Goal: Register for event/course

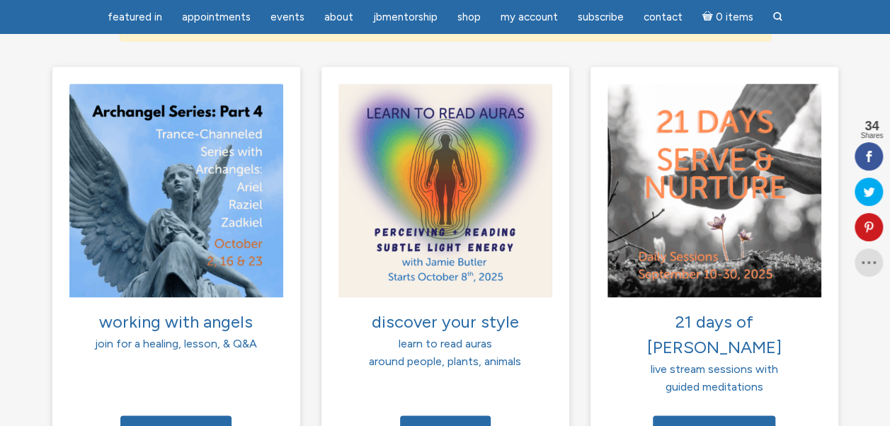
scroll to position [1062, 0]
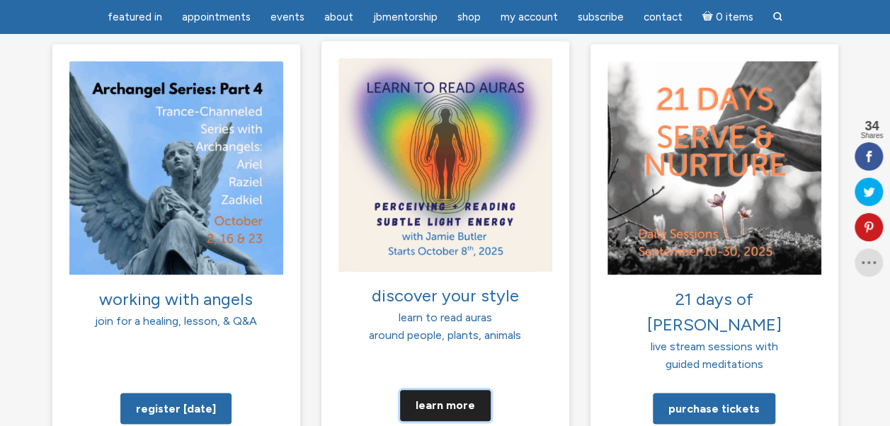
click at [439, 389] on link "Learn more" at bounding box center [445, 404] width 91 height 31
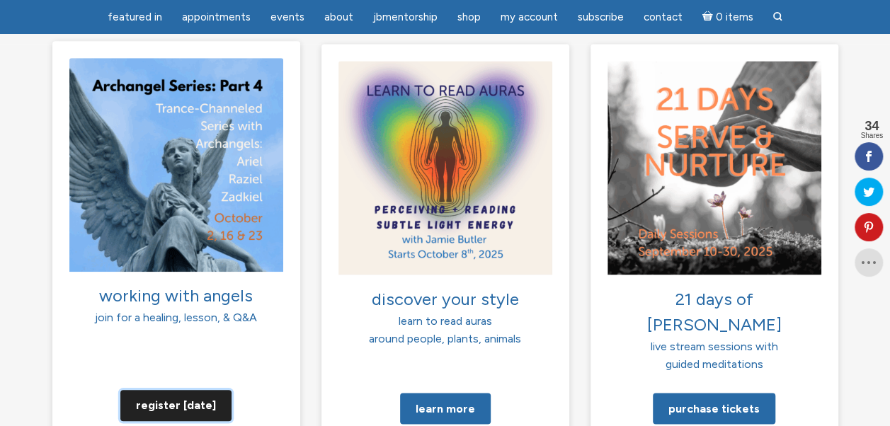
click at [197, 389] on link "Register today" at bounding box center [175, 404] width 111 height 31
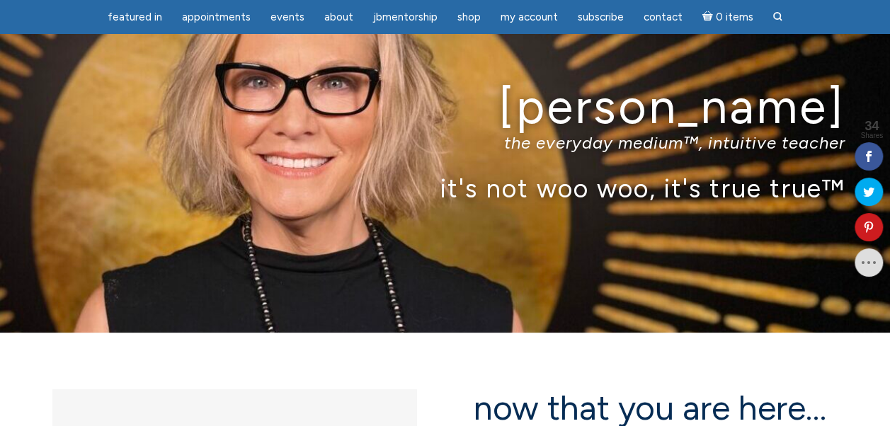
scroll to position [71, 0]
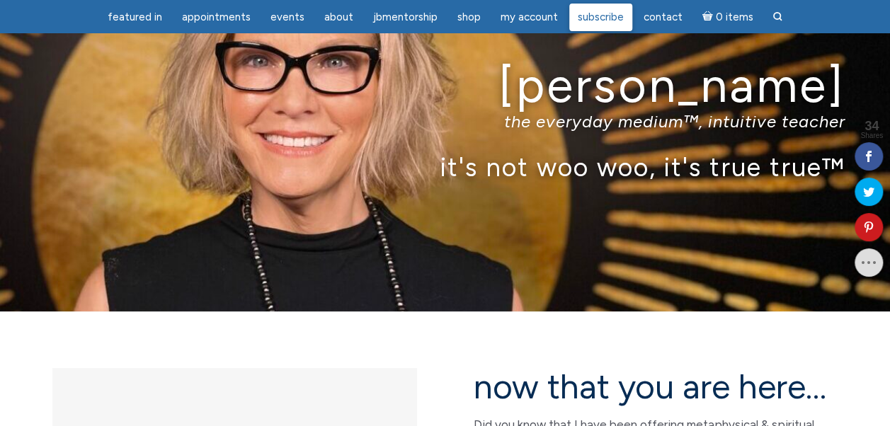
click at [595, 18] on span "Subscribe" at bounding box center [601, 17] width 46 height 13
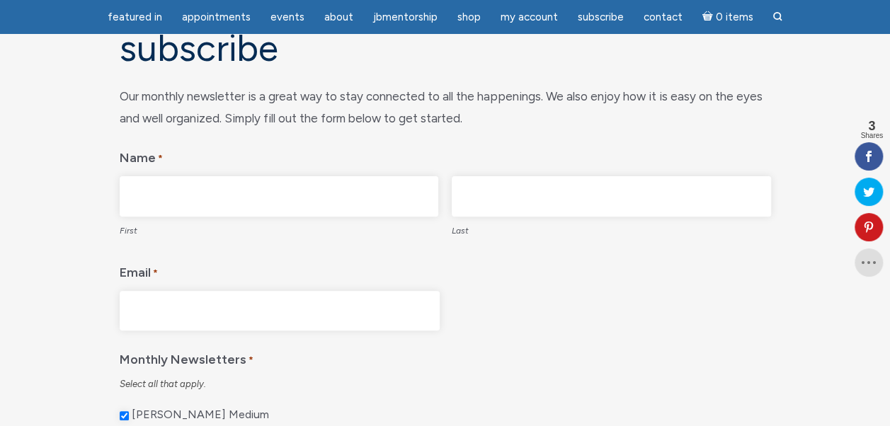
scroll to position [71, 0]
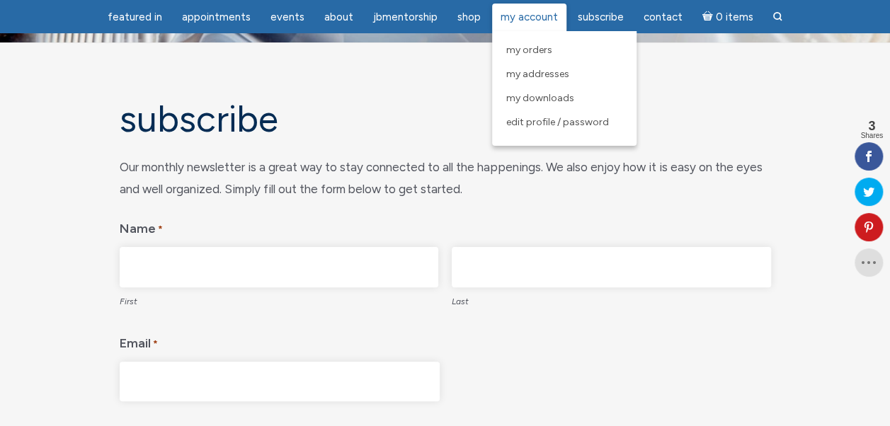
click at [536, 28] on link "My Account" at bounding box center [529, 18] width 74 height 28
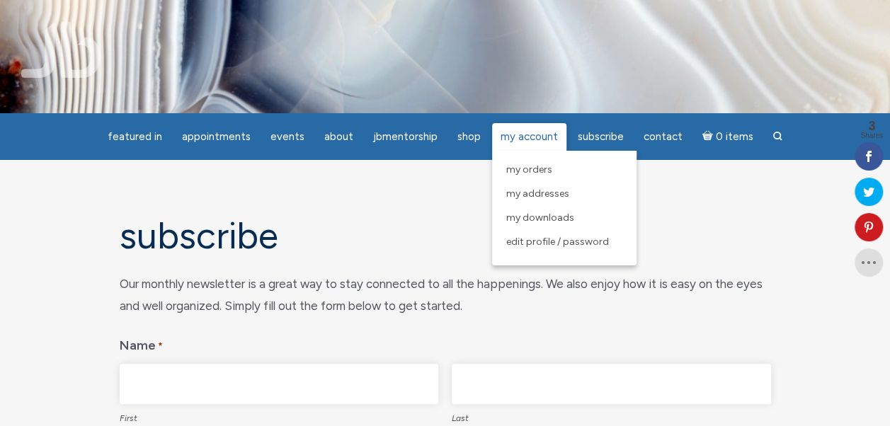
click at [528, 131] on span "My Account" at bounding box center [529, 136] width 57 height 13
click at [535, 245] on span "Edit Profile / Password" at bounding box center [557, 242] width 103 height 12
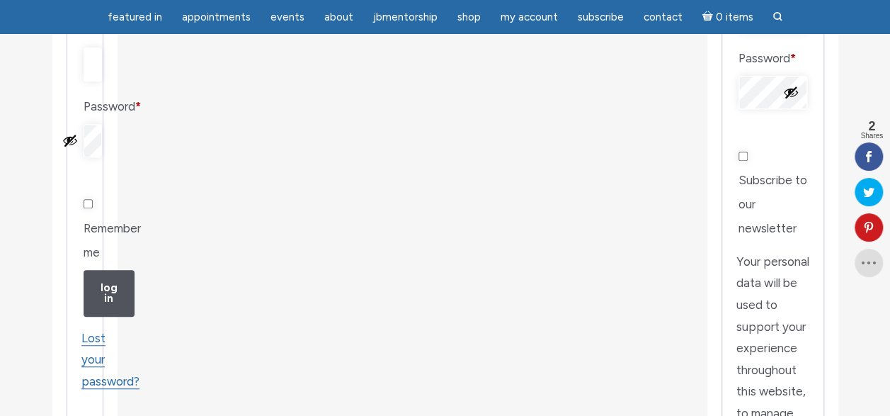
scroll to position [212, 0]
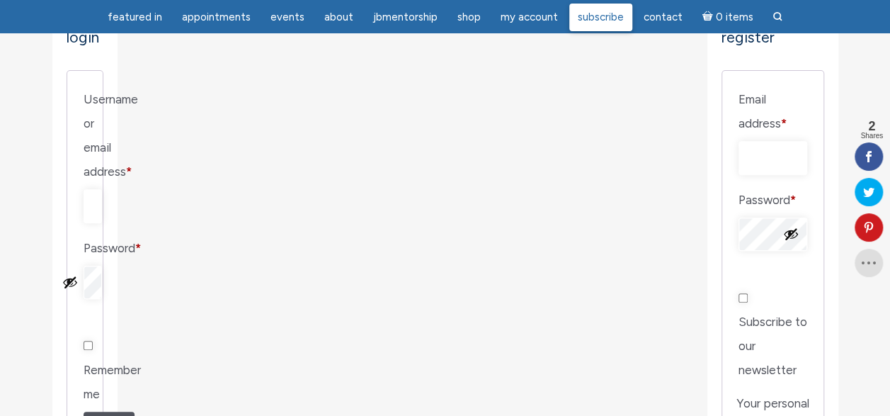
click at [605, 16] on span "Subscribe" at bounding box center [601, 17] width 46 height 13
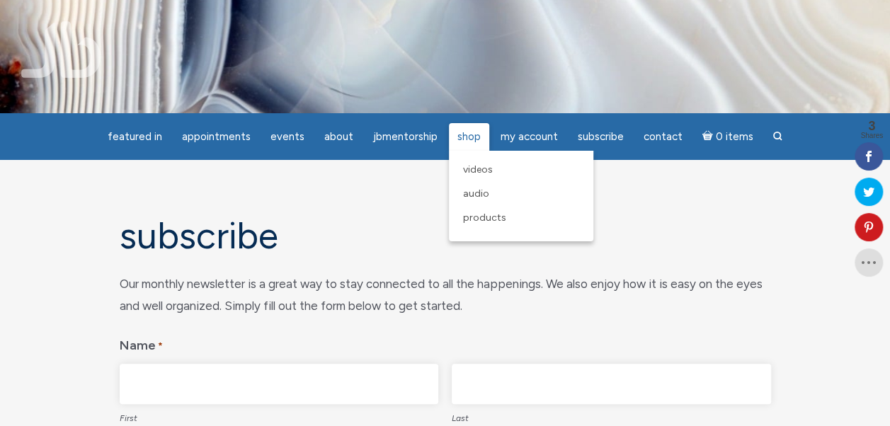
click at [467, 130] on span "Shop" at bounding box center [468, 136] width 23 height 13
click at [486, 168] on span "Videos" at bounding box center [478, 170] width 30 height 12
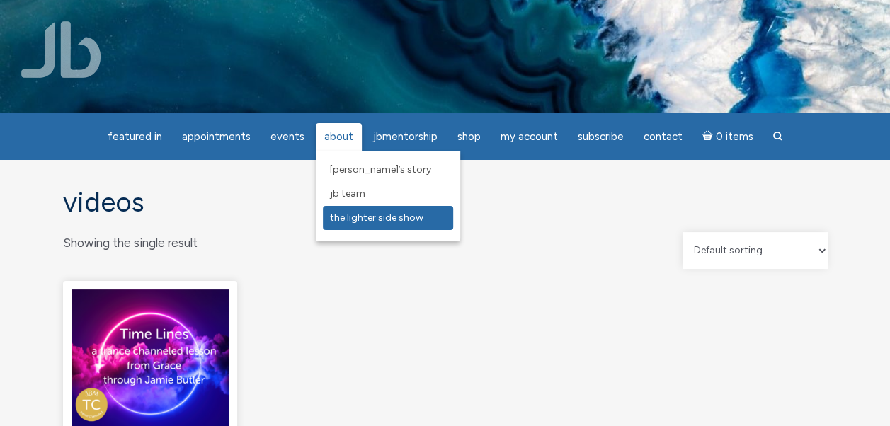
click at [379, 224] on span "The Lighter Side Show" at bounding box center [376, 218] width 93 height 12
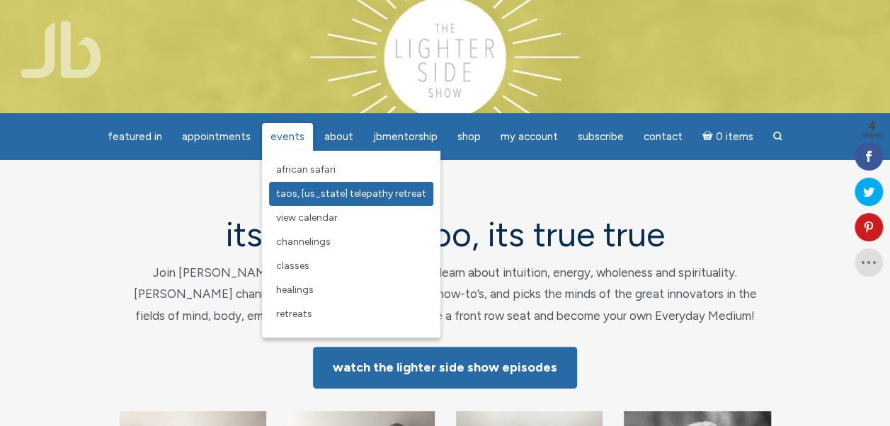
click at [330, 195] on span "Taos, [US_STATE] Telepathy Retreat" at bounding box center [351, 194] width 150 height 12
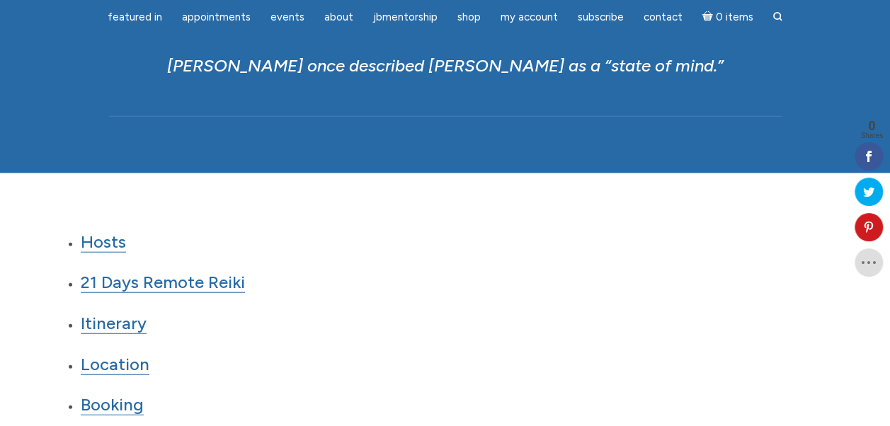
scroll to position [1699, 0]
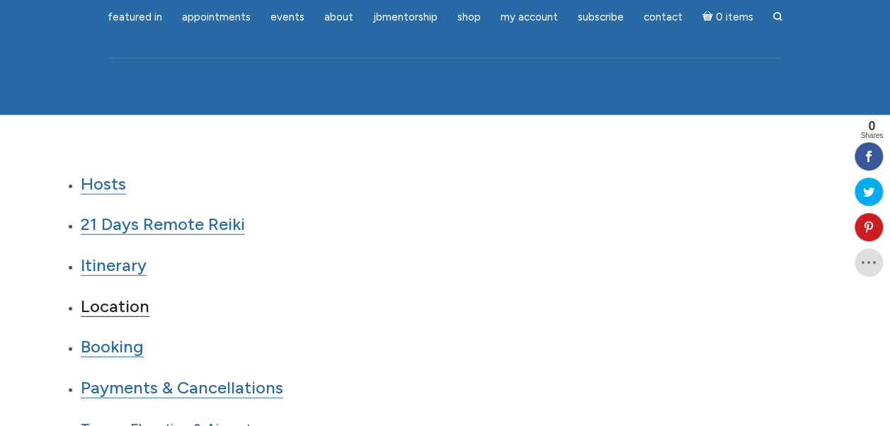
click at [126, 296] on link "Location" at bounding box center [115, 306] width 69 height 21
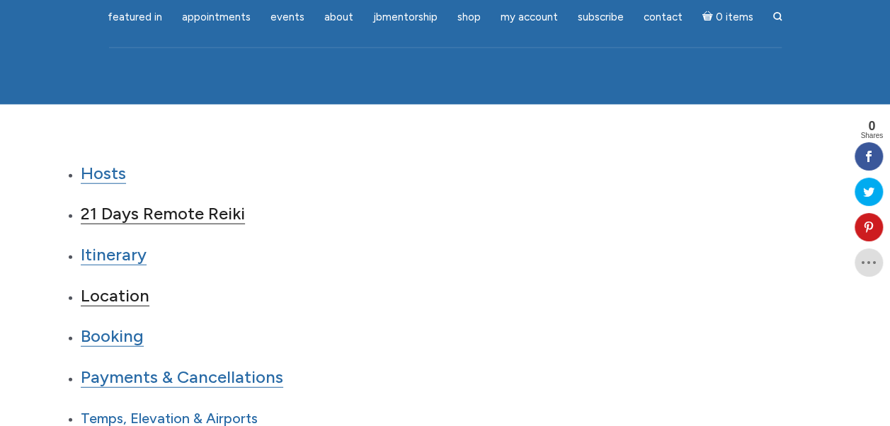
scroll to position [1770, 0]
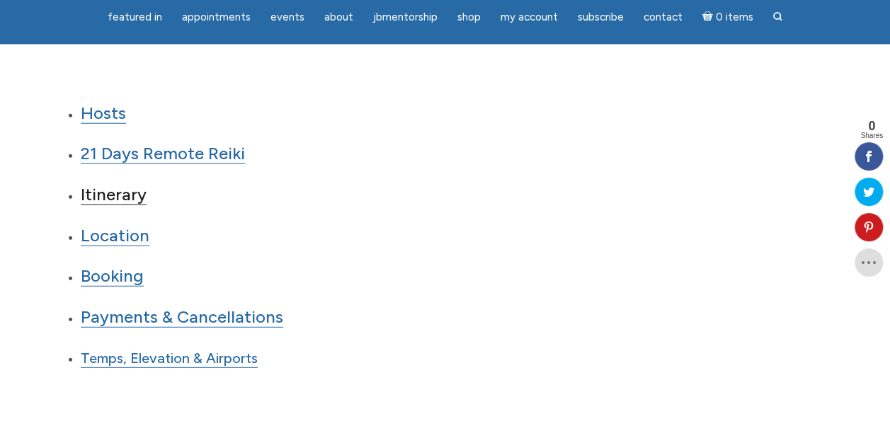
click at [127, 184] on link "Itinerary" at bounding box center [114, 194] width 66 height 21
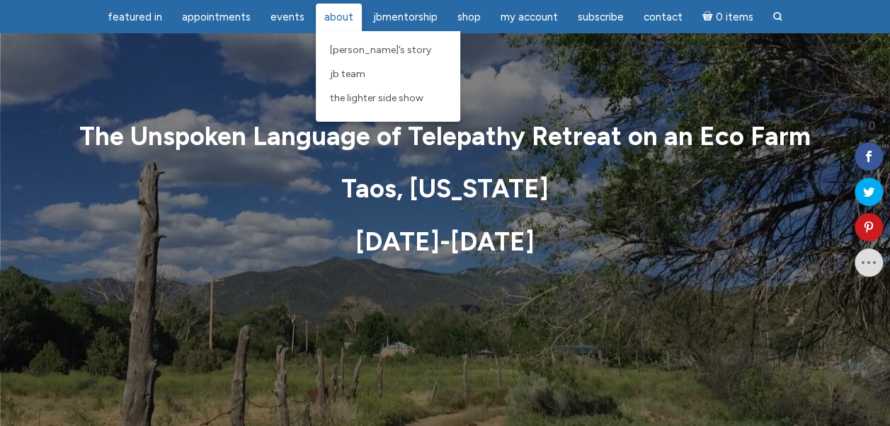
scroll to position [0, 0]
